Goal: Transaction & Acquisition: Purchase product/service

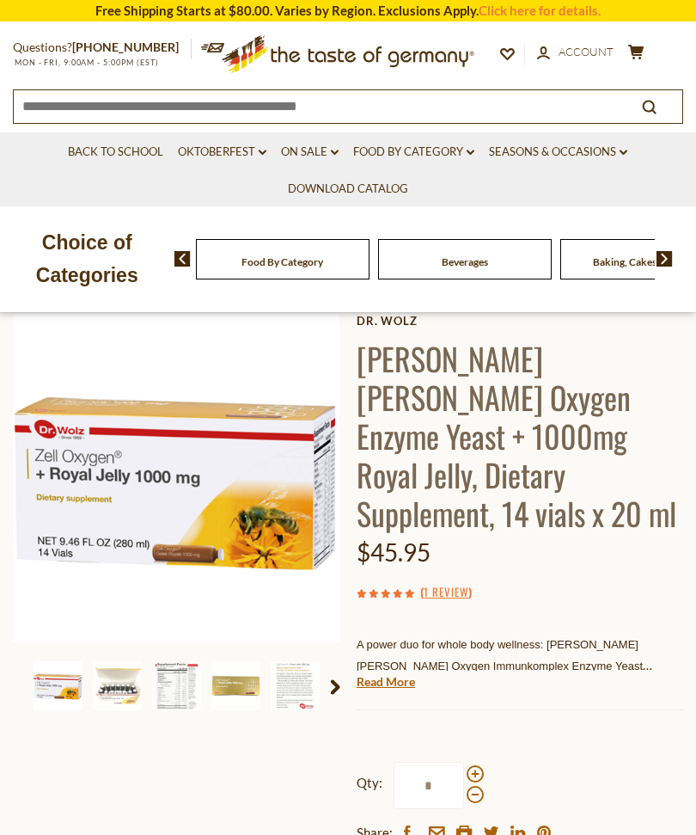
scroll to position [123, 0]
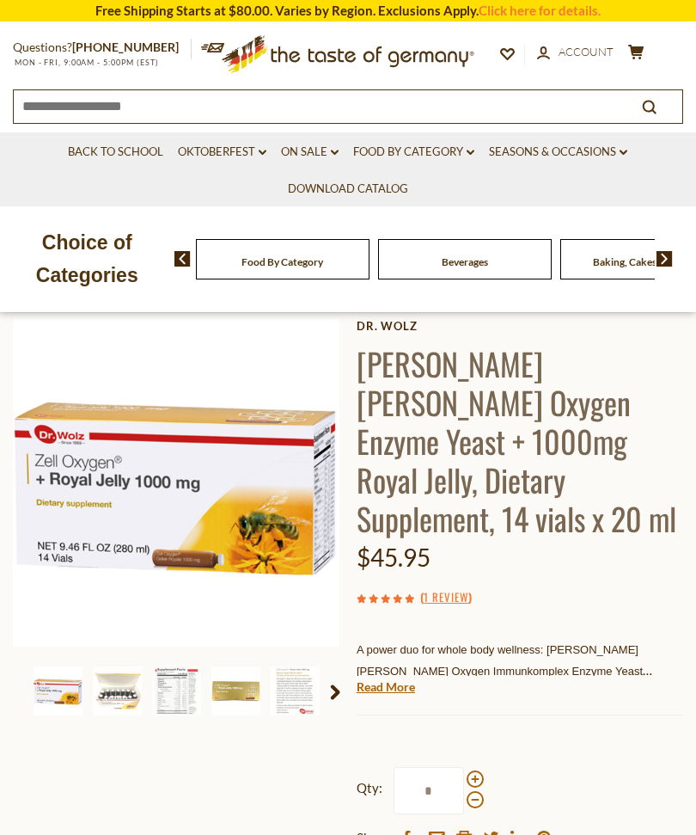
click at [310, 158] on link "On Sale dropdown_arrow" at bounding box center [310, 152] width 58 height 19
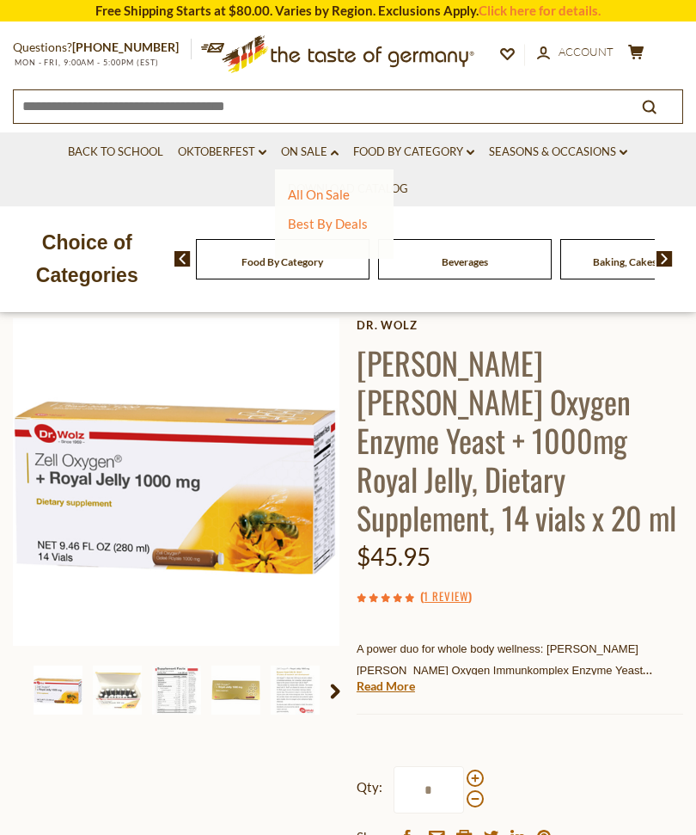
click at [328, 177] on div "All On Sale Best By Deals" at bounding box center [334, 213] width 119 height 89
click at [324, 199] on link "All On Sale" at bounding box center [319, 194] width 62 height 15
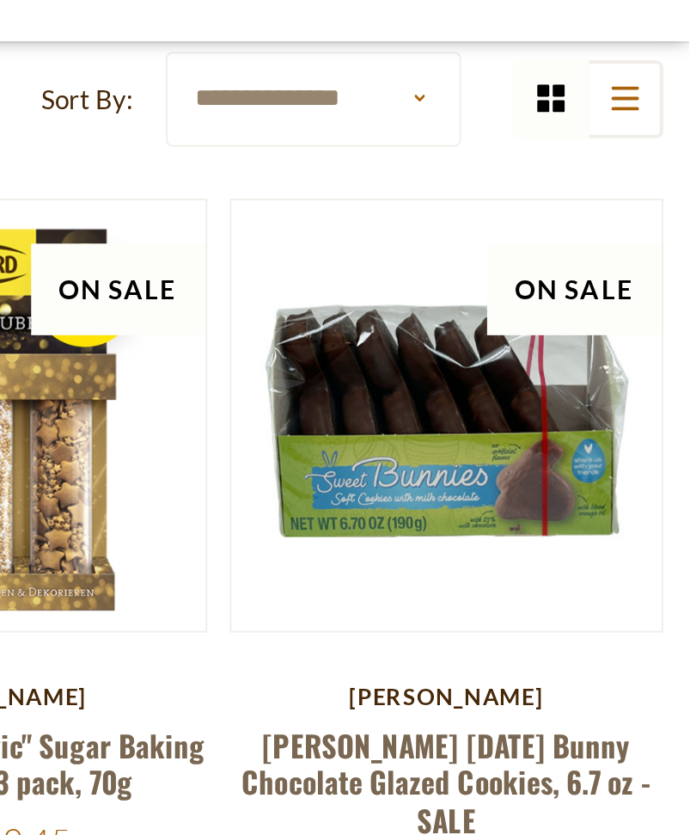
scroll to position [218, 0]
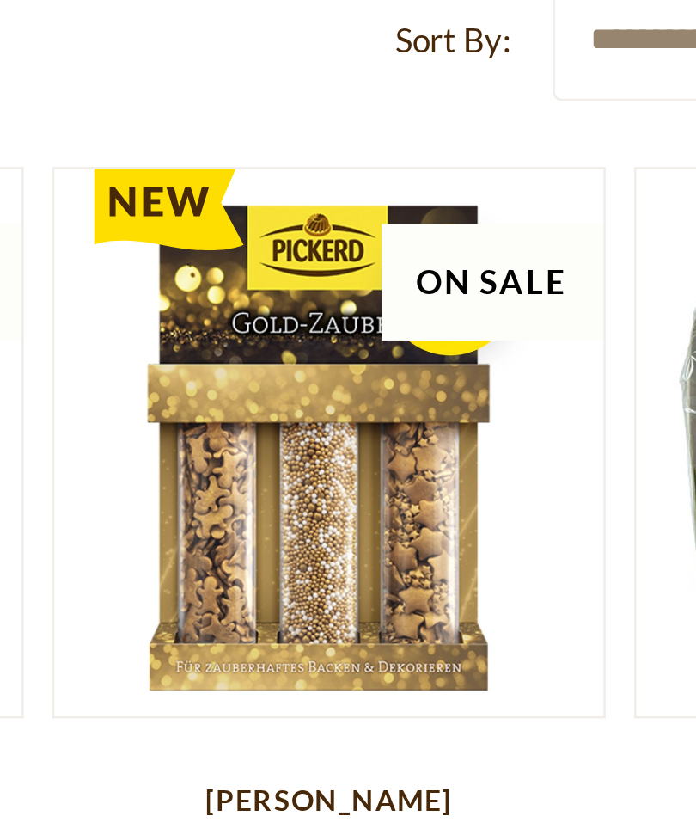
click at [240, 390] on article "On Sale Quick View [PERSON_NAME] [PERSON_NAME] "Gold Magic" Sugar Baking Decora…" at bounding box center [348, 566] width 216 height 352
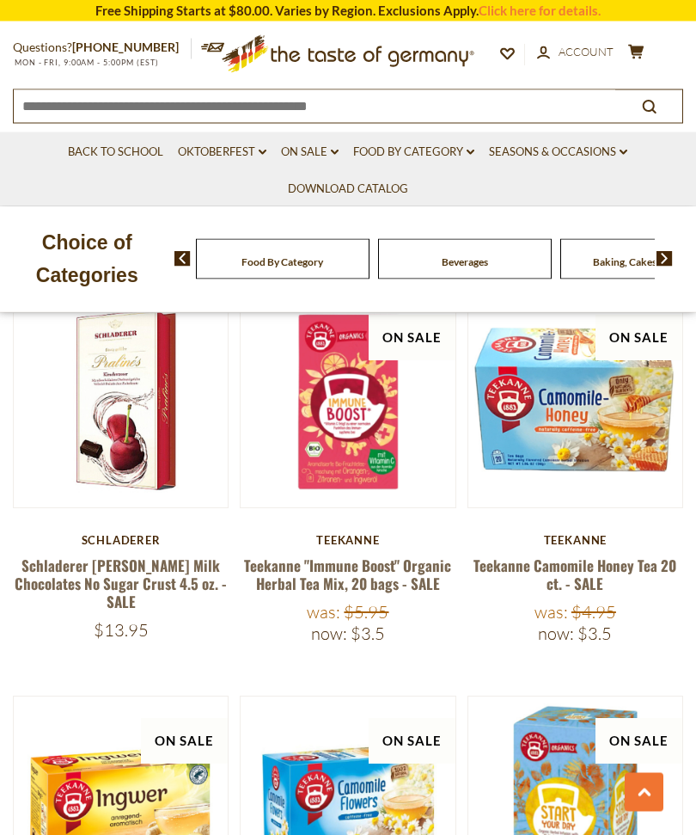
scroll to position [2841, 0]
click at [162, 554] on link "Schladerer [PERSON_NAME] Milk Chocolates No Sugar Crust 4.5 oz. - SALE" at bounding box center [121, 583] width 212 height 58
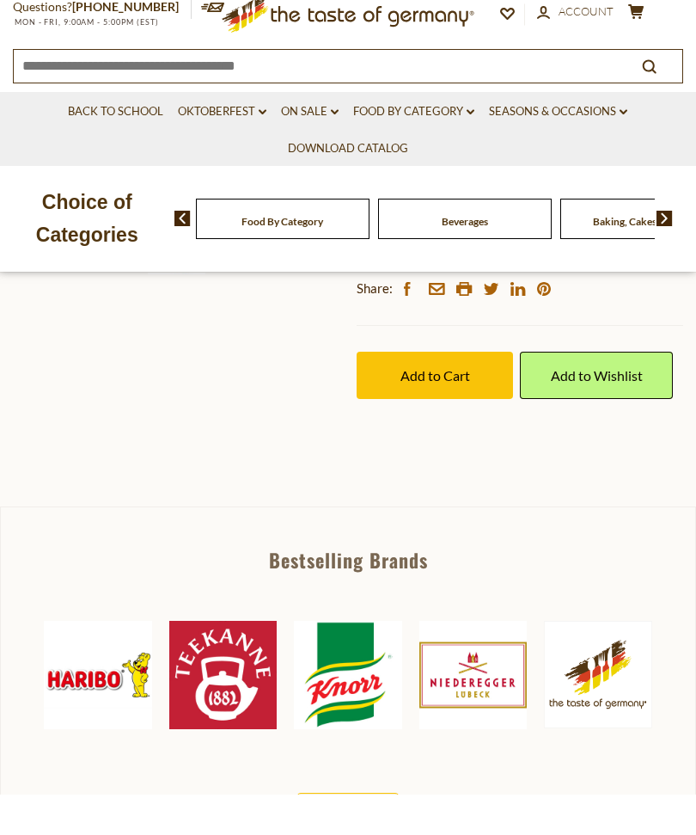
click at [617, 193] on div "This product is FRAGILE and requires special Shipping and Handling. We will shi…" at bounding box center [520, 171] width 327 height 43
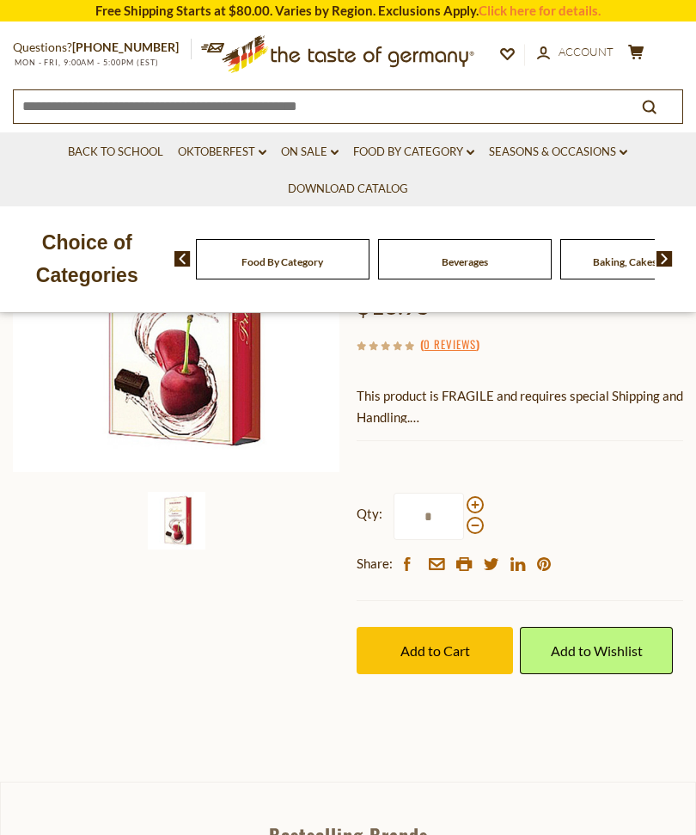
click at [622, 385] on div "This product is FRAGILE and requires special Shipping and Handling. We will shi…" at bounding box center [520, 406] width 327 height 43
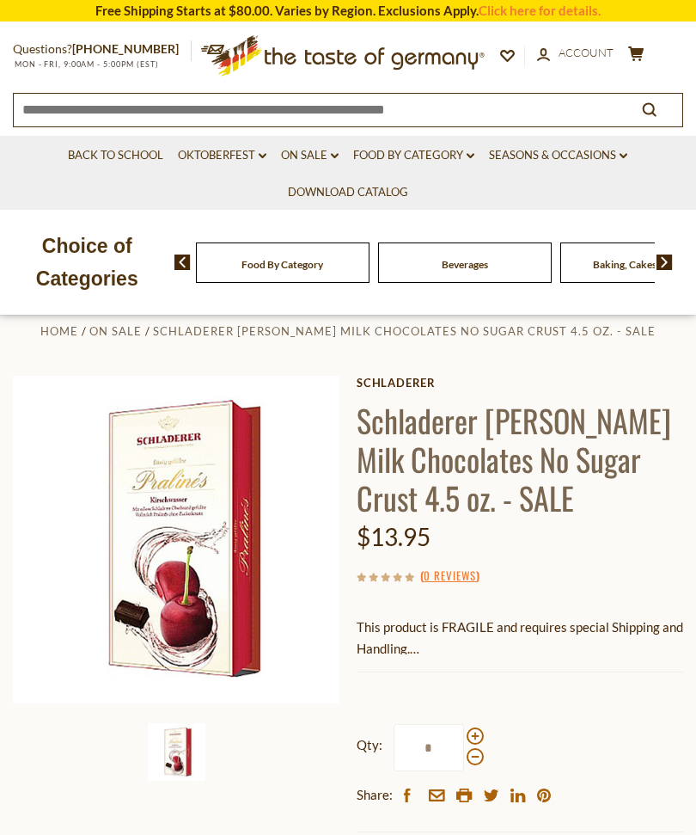
scroll to position [30, 0]
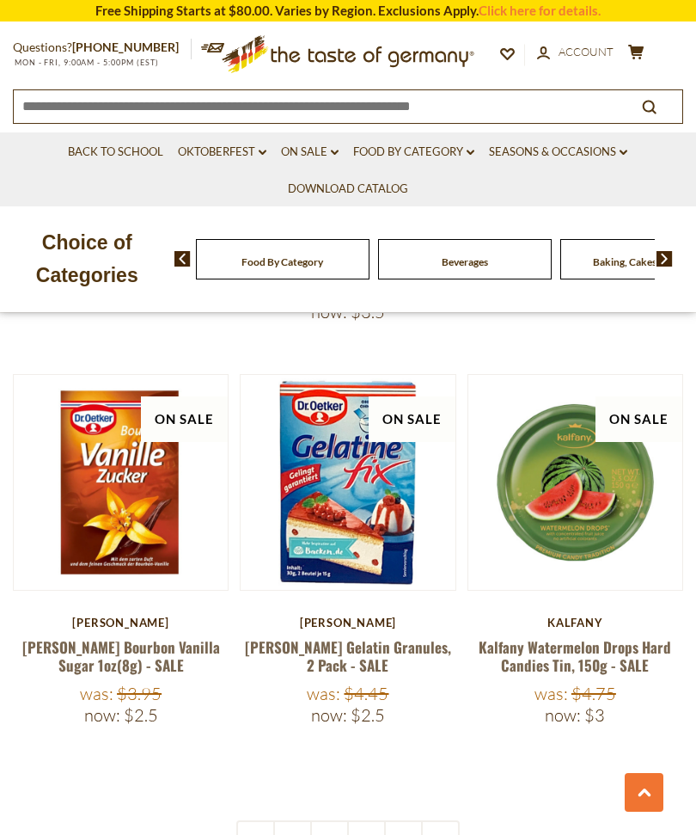
scroll to position [4853, 0]
